Goal: Navigation & Orientation: Find specific page/section

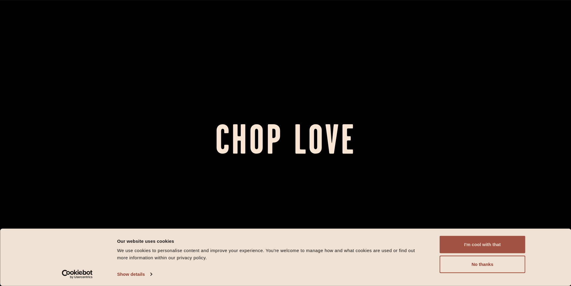
click at [496, 244] on button "I'm cool with that" at bounding box center [483, 244] width 86 height 17
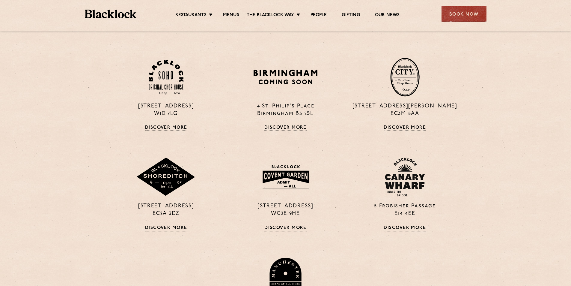
scroll to position [390, 0]
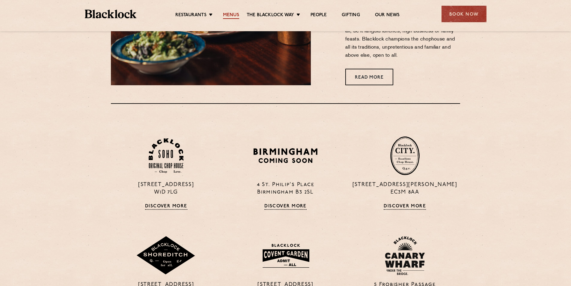
click at [232, 15] on link "Menus" at bounding box center [231, 15] width 16 height 7
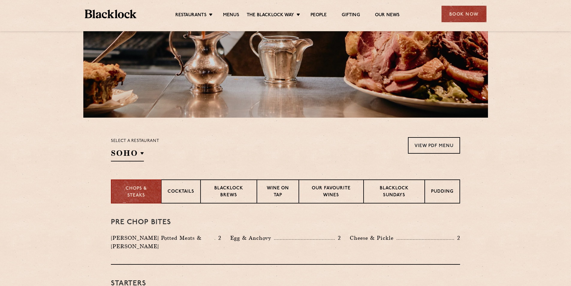
scroll to position [90, 0]
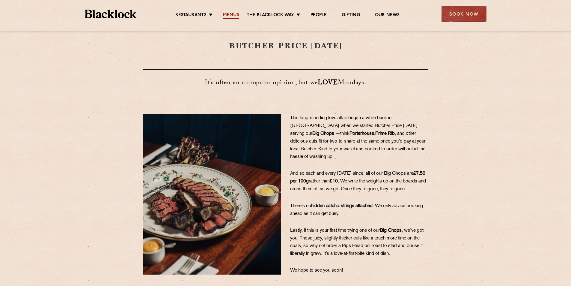
click at [232, 14] on link "Menus" at bounding box center [231, 15] width 16 height 7
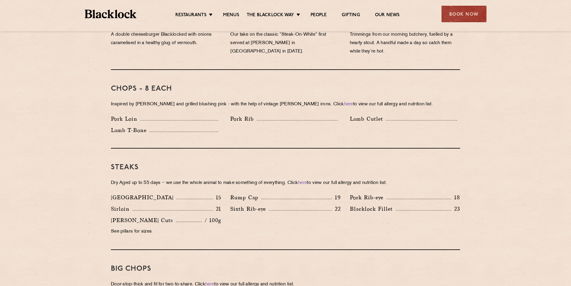
scroll to position [438, 0]
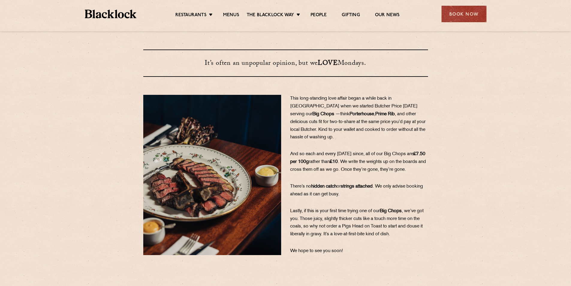
scroll to position [30, 0]
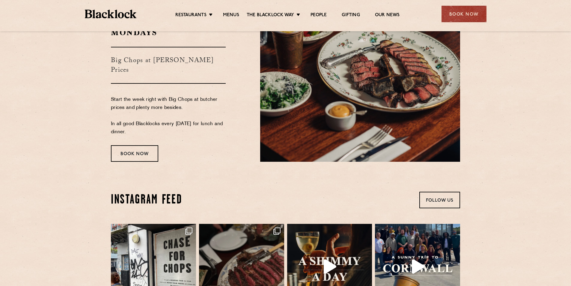
scroll to position [1007, 0]
